Goal: Task Accomplishment & Management: Use online tool/utility

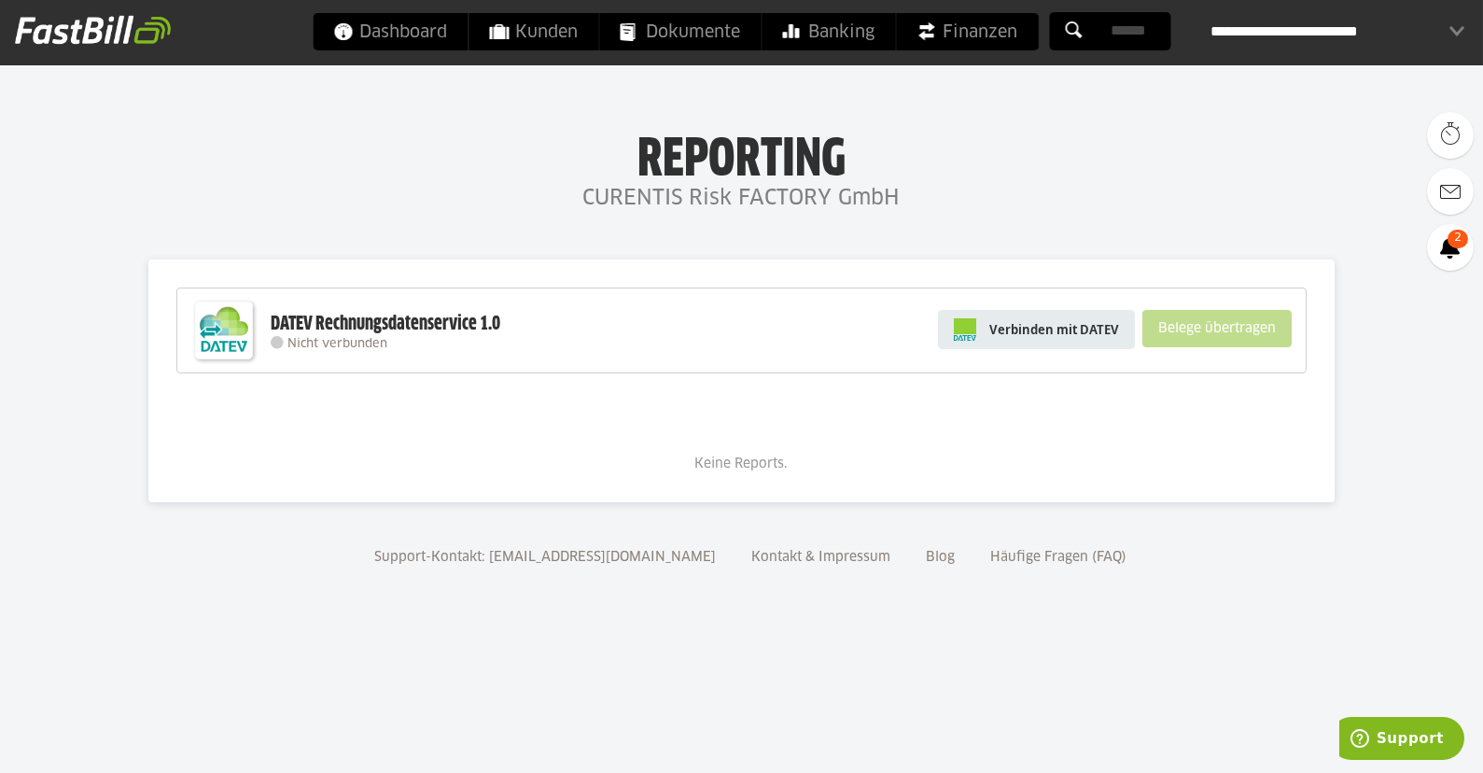
click at [1076, 334] on span "Verbinden mit DATEV" at bounding box center [1054, 329] width 130 height 19
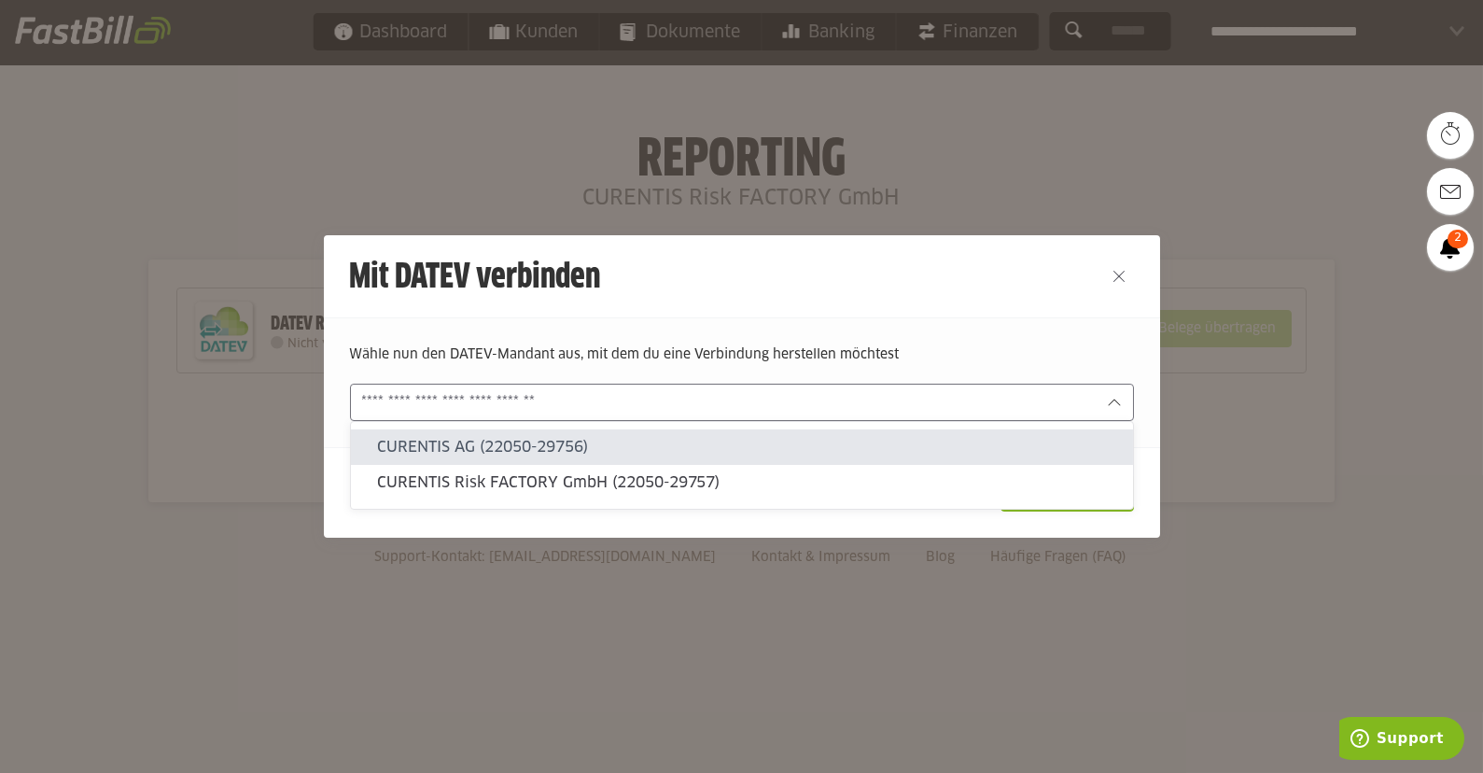
click at [1114, 402] on icon at bounding box center [1114, 402] width 15 height 15
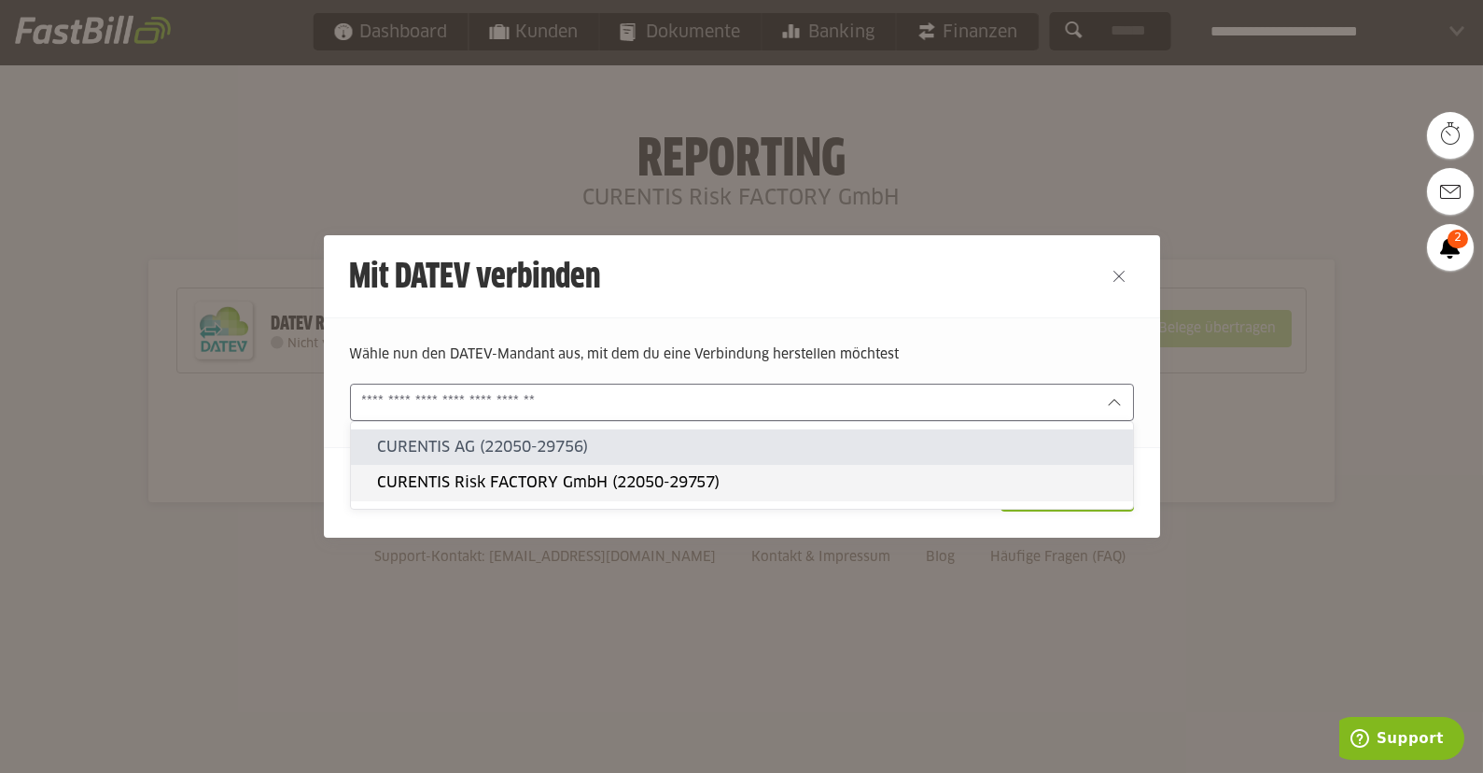
click at [644, 483] on slot "CURENTIS Risk FACTORY GmbH (22050-29757)" at bounding box center [747, 482] width 741 height 21
type input "**********"
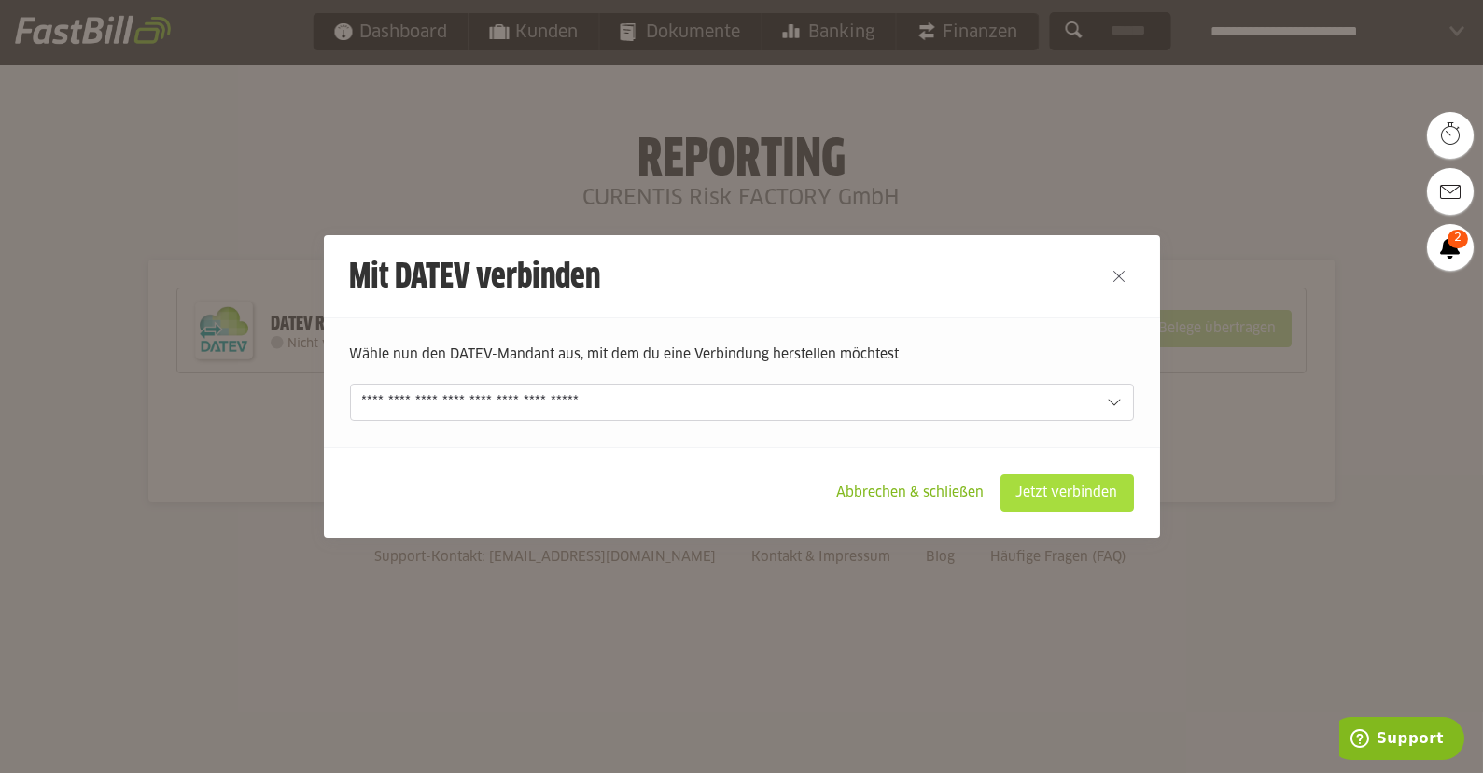
click at [1089, 496] on slot "Jetzt verbinden" at bounding box center [1068, 492] width 132 height 35
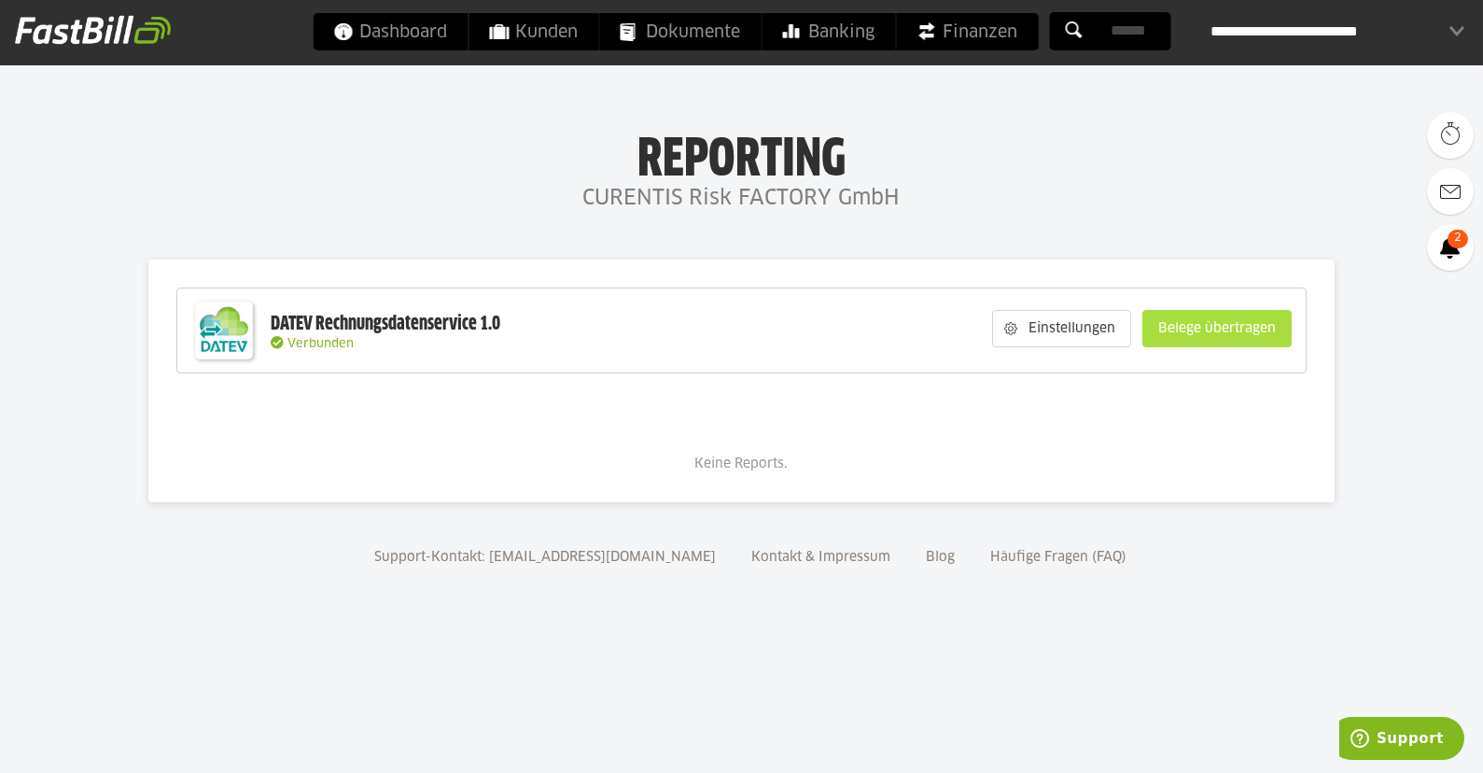
click at [1212, 329] on slot "Belege übertragen" at bounding box center [1217, 328] width 147 height 35
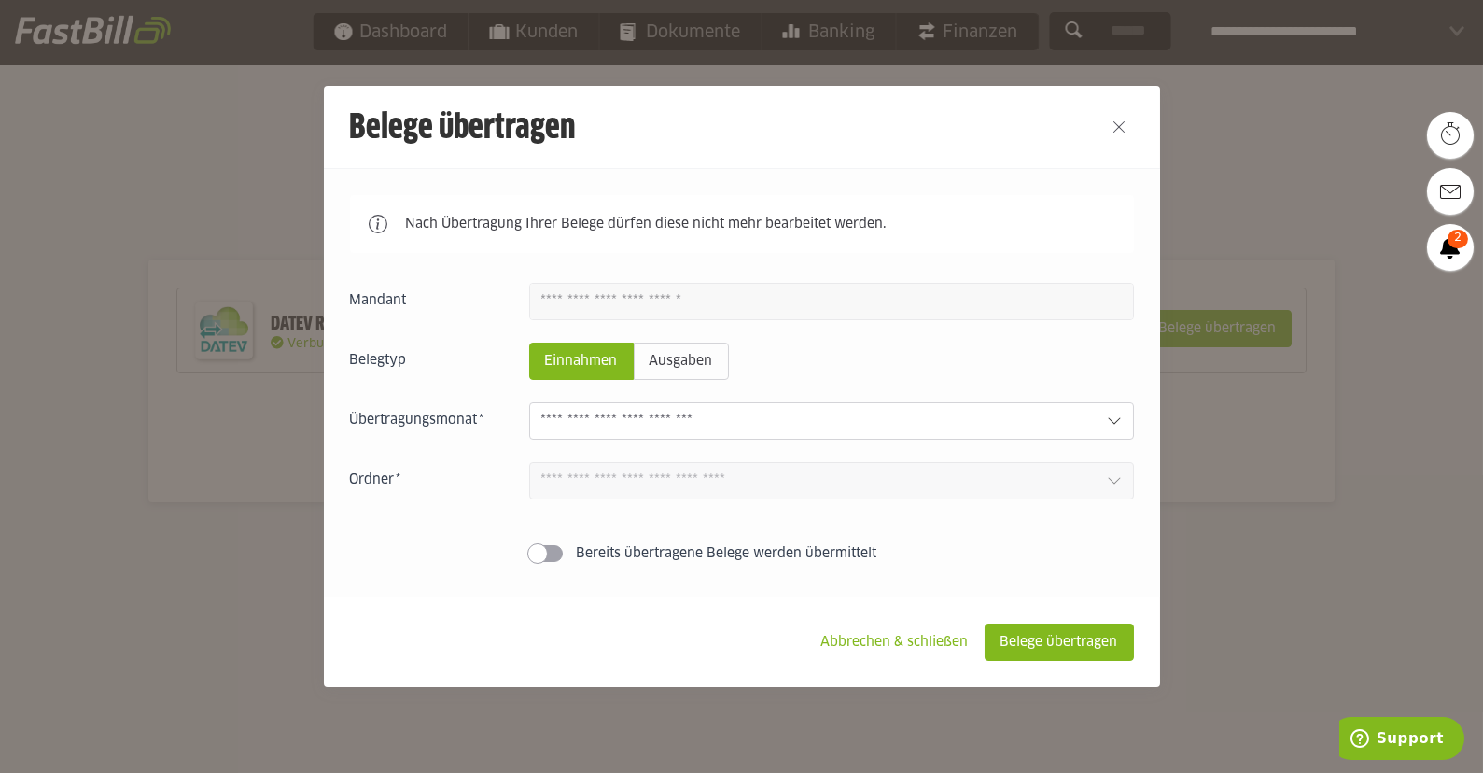
click at [1112, 426] on icon at bounding box center [1114, 421] width 15 height 15
click at [1115, 422] on icon at bounding box center [1114, 421] width 15 height 15
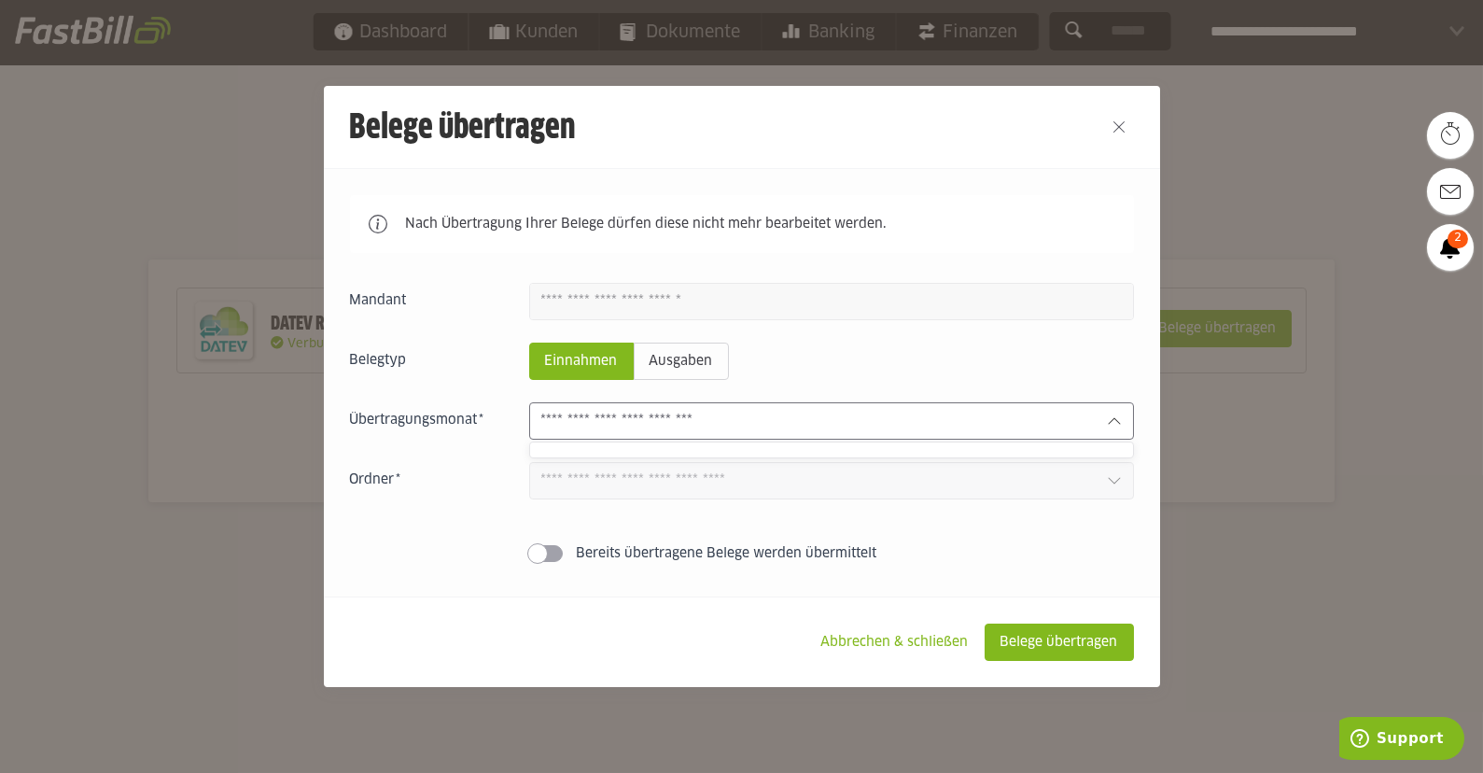
click at [1115, 422] on icon at bounding box center [1114, 421] width 15 height 15
click at [1121, 130] on button "Close" at bounding box center [1119, 127] width 30 height 30
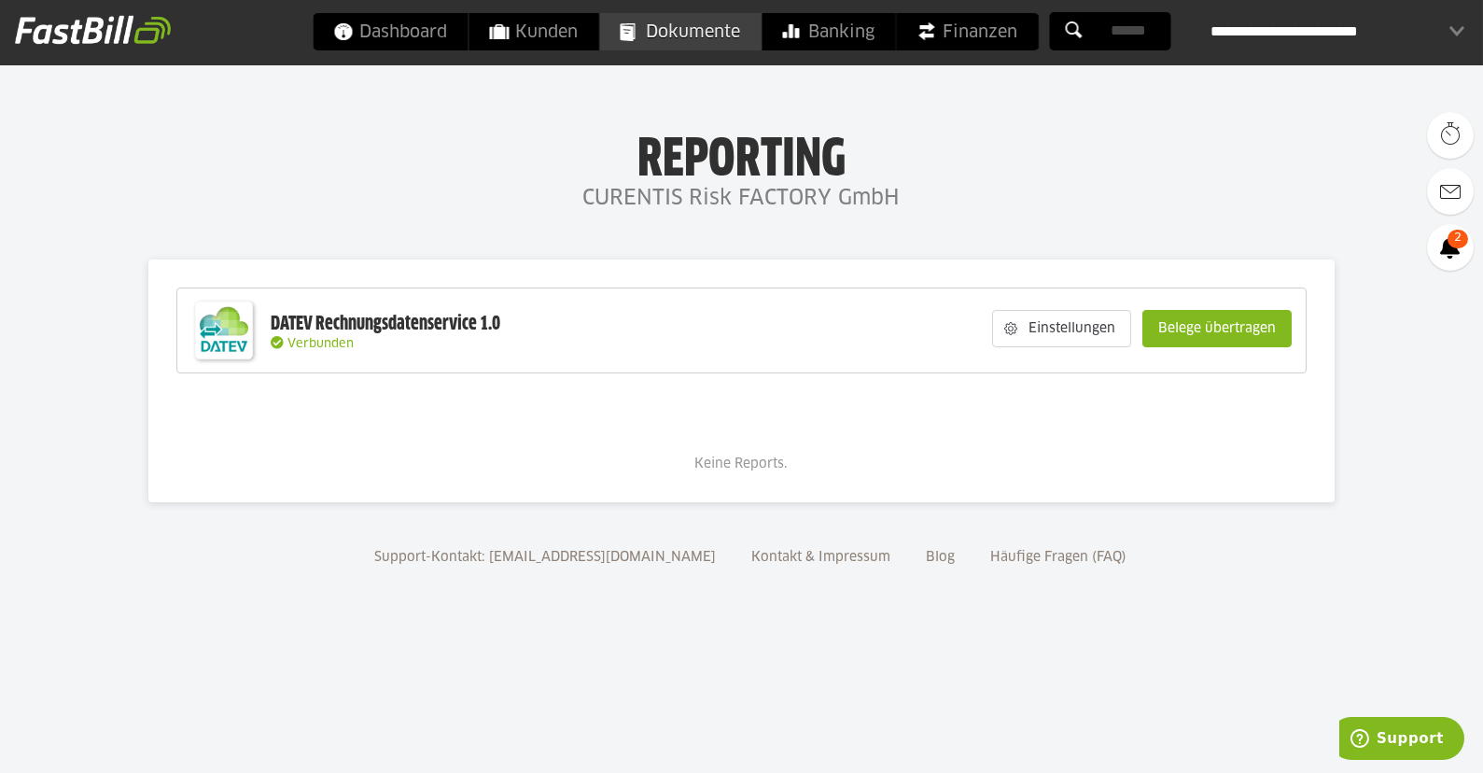
click at [697, 28] on span "Dokumente" at bounding box center [680, 31] width 120 height 37
